Goal: Task Accomplishment & Management: Complete application form

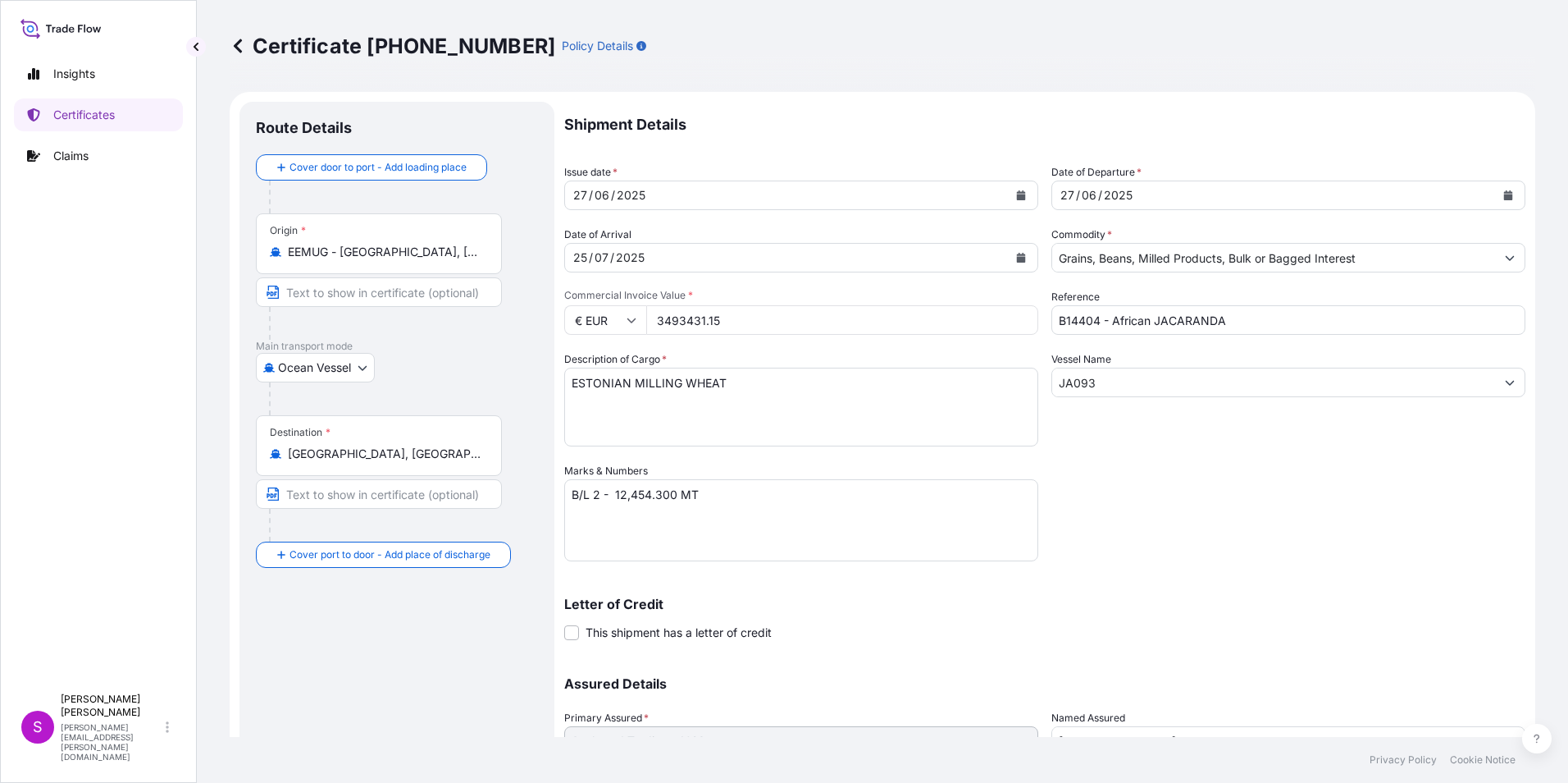
select select "Ocean Vessel"
select select "31640"
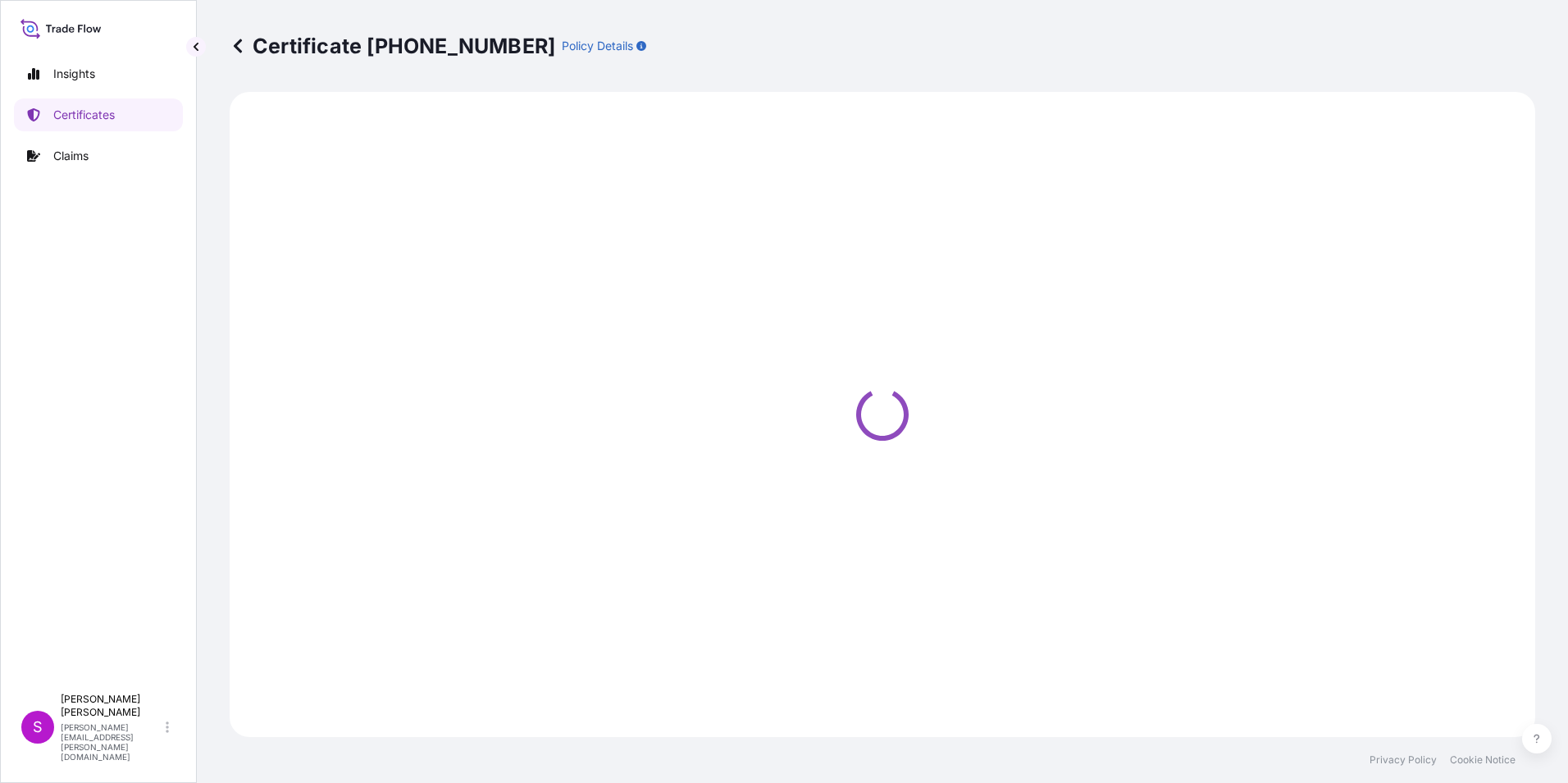
select select "Ocean Vessel"
select select "31640"
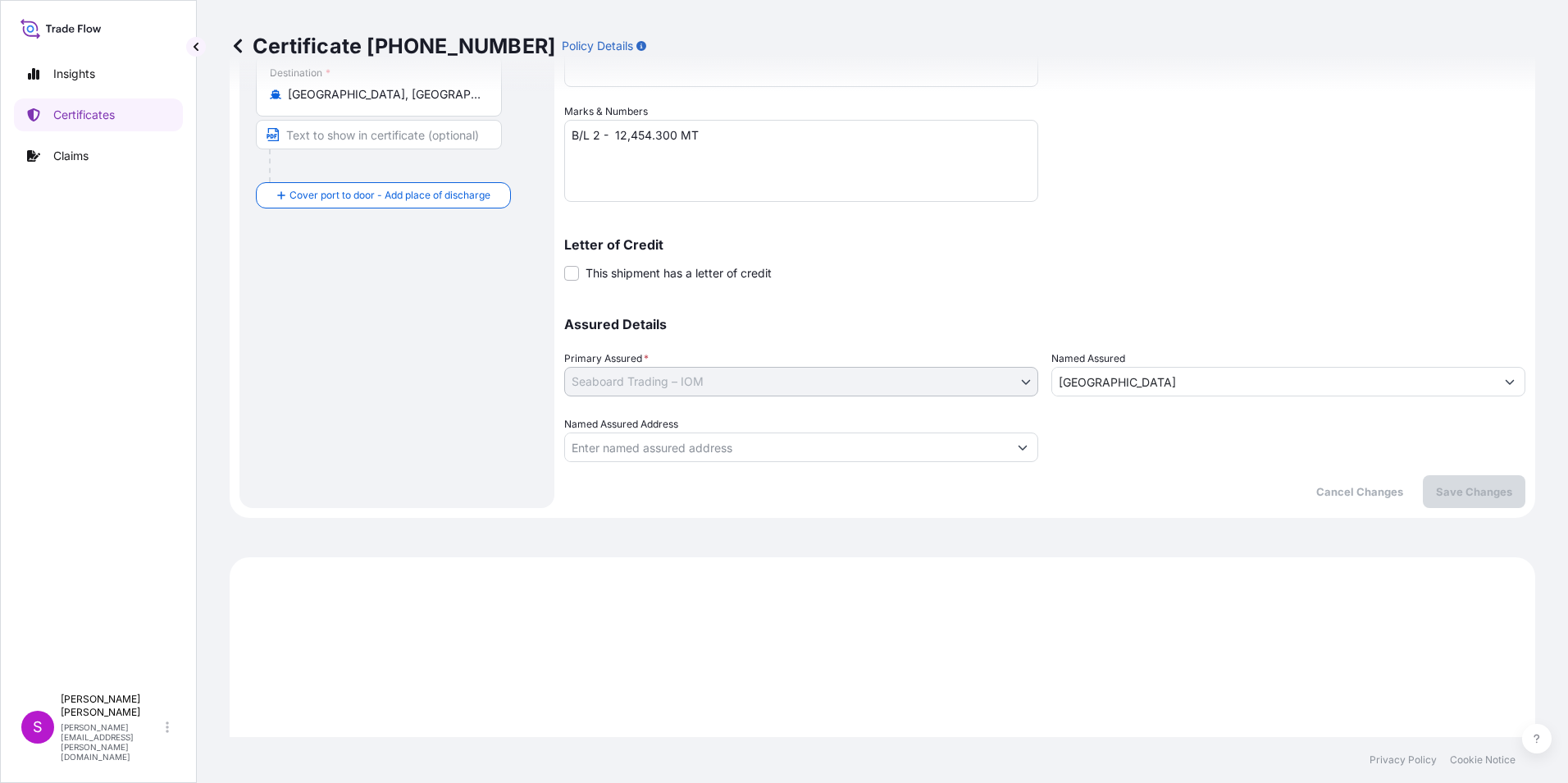
scroll to position [31, 0]
